Goal: Complete application form: Complete application form

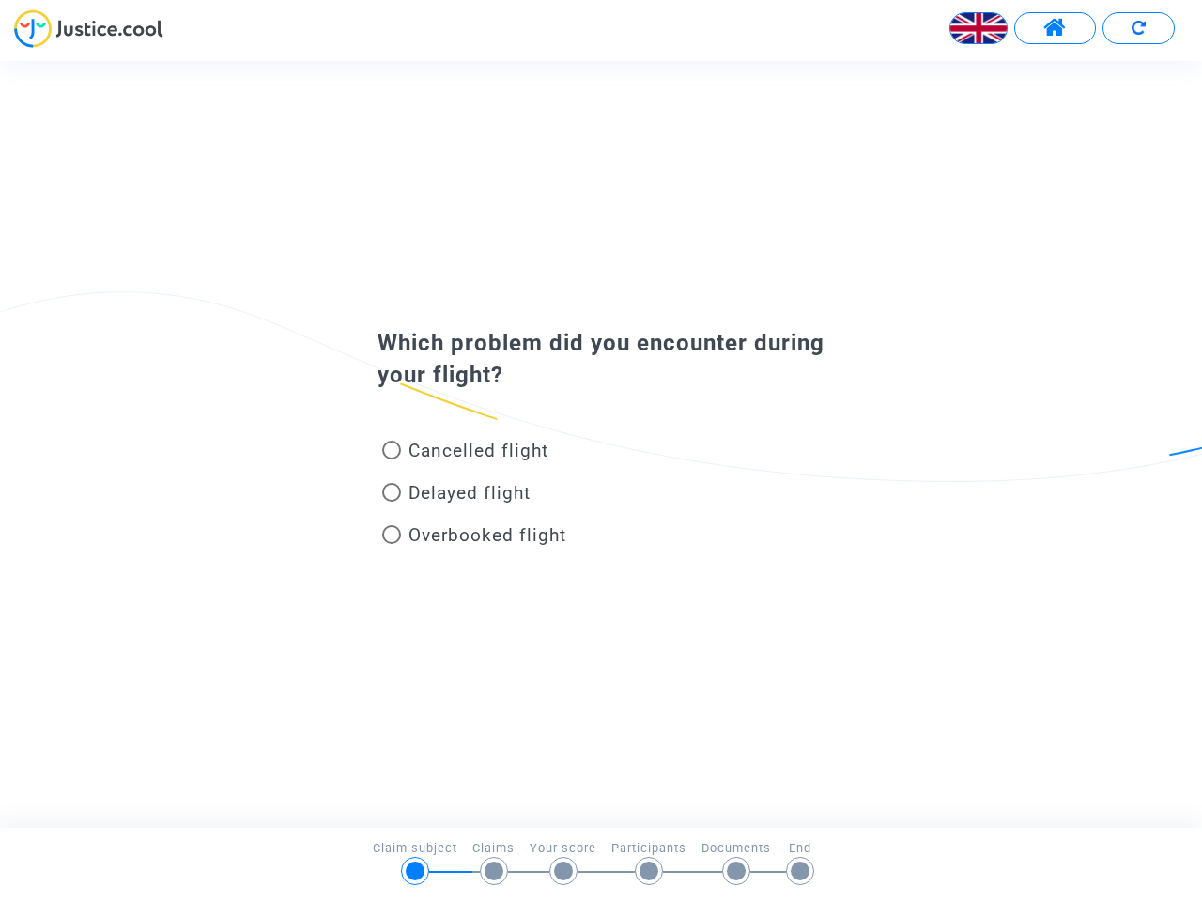
click at [979, 28] on img at bounding box center [979, 28] width 56 height 56
click at [1055, 28] on span at bounding box center [1055, 28] width 23 height 24
click at [1138, 28] on div "Français" at bounding box center [601, 35] width 1202 height 52
click at [601, 443] on div "Cancelled flight" at bounding box center [571, 454] width 414 height 42
click at [465, 454] on span "Cancelled flight" at bounding box center [479, 451] width 140 height 22
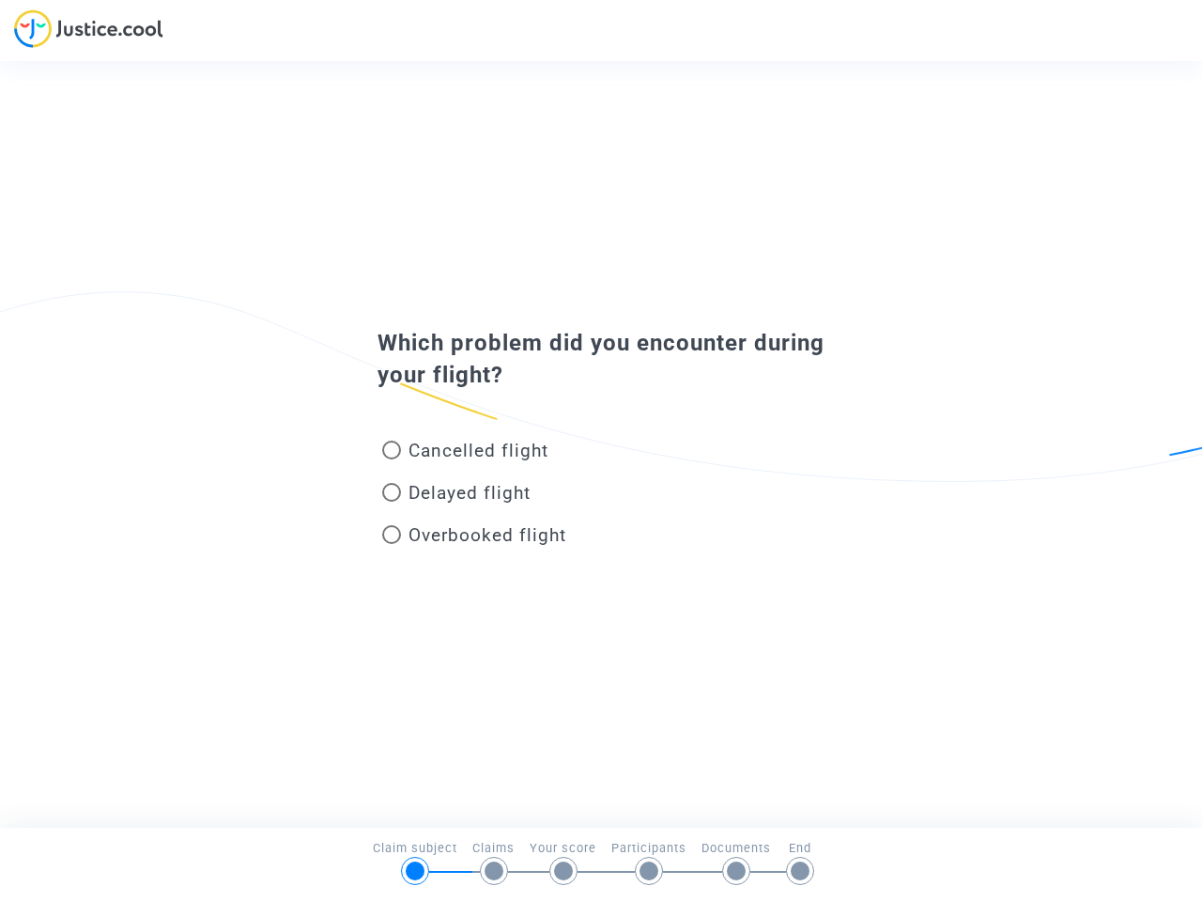
click at [392, 459] on input "Cancelled flight" at bounding box center [391, 459] width 1 height 1
radio input "true"
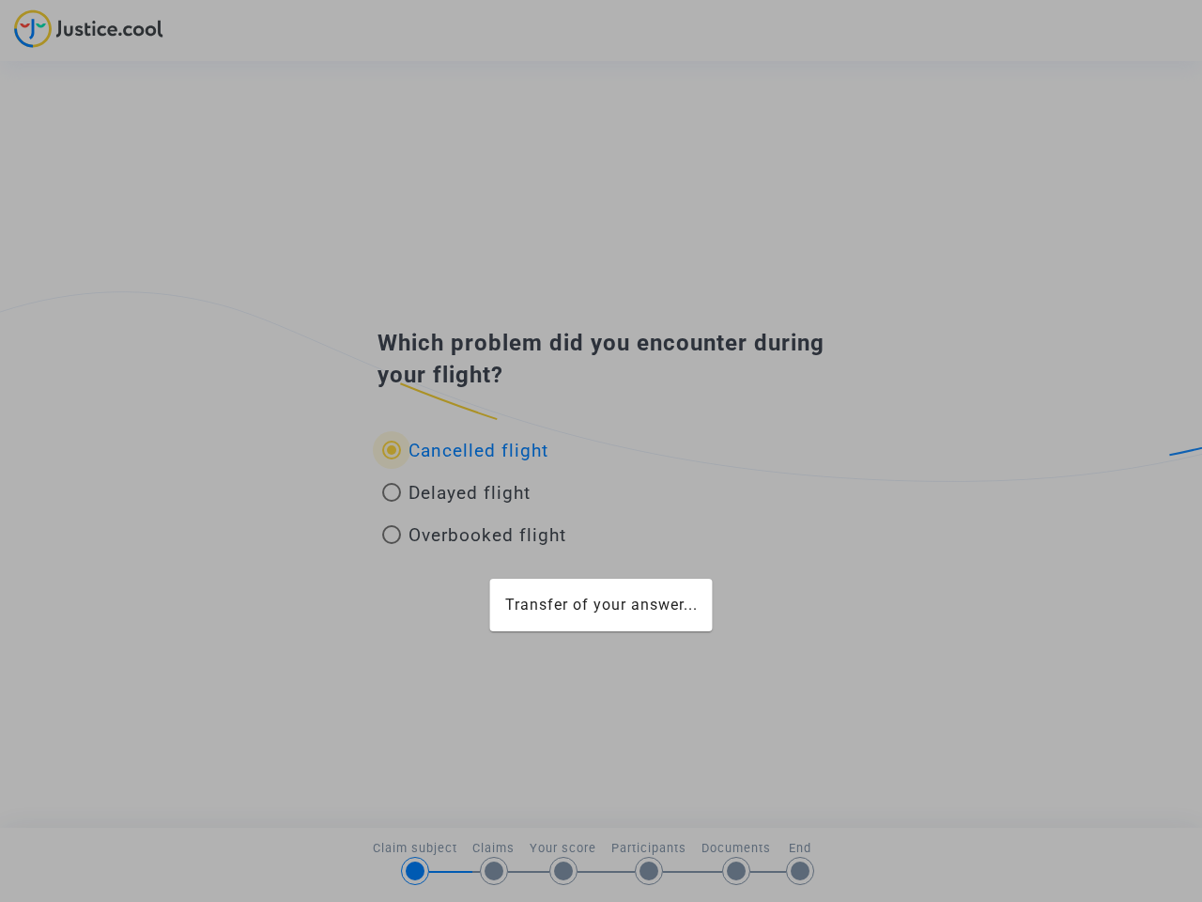
click at [465, 450] on div "Transfer of your answer..." at bounding box center [601, 451] width 1202 height 902
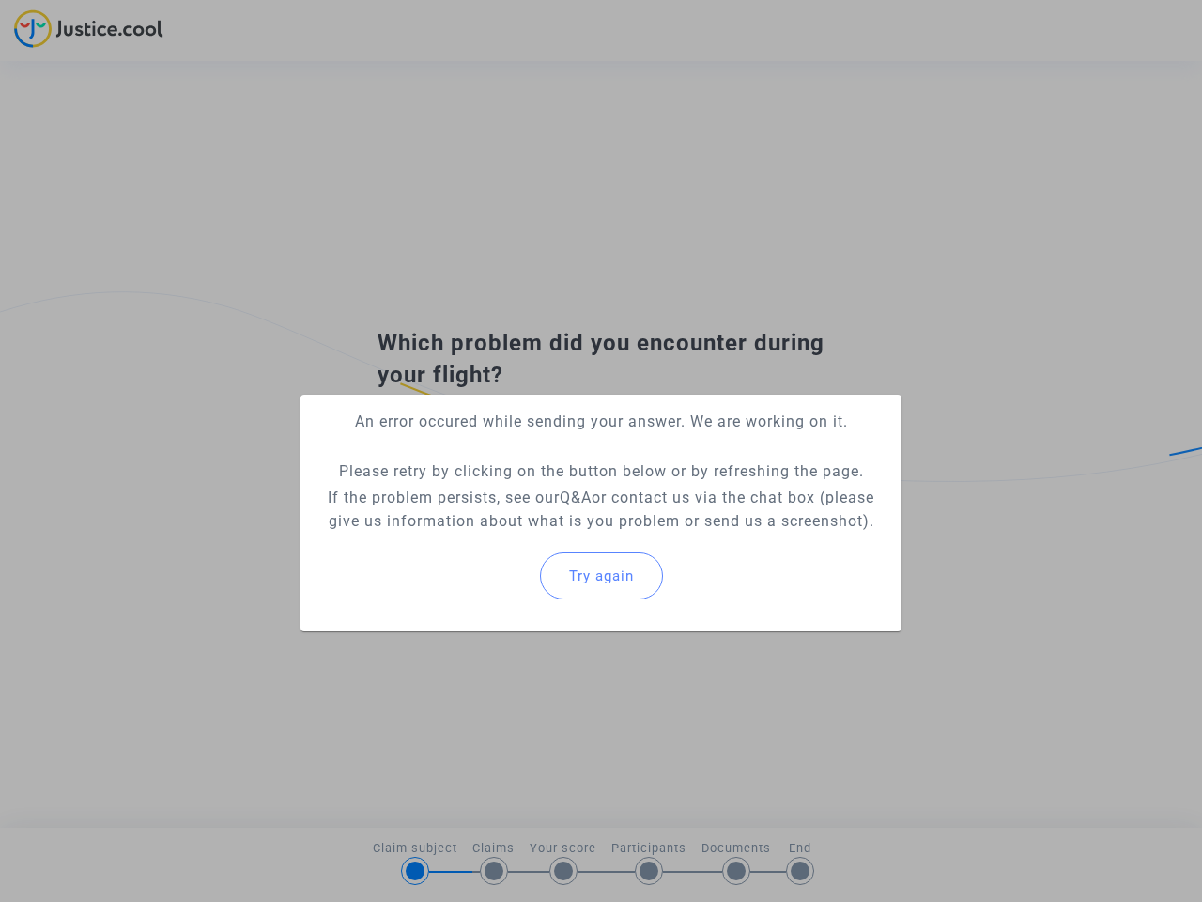
click at [457, 496] on p "If the problem persists, see our Q&A or contact us via the chat box (please giv…" at bounding box center [601, 509] width 571 height 47
click at [457, 492] on p "If the problem persists, see our Q&A or contact us via the chat box (please giv…" at bounding box center [601, 509] width 571 height 47
click at [474, 538] on div "Try again" at bounding box center [601, 575] width 571 height 81
click at [474, 534] on mat-card "An error occured while sending your answer. We are working on it. Please retry …" at bounding box center [601, 513] width 601 height 237
